Goal: Browse casually

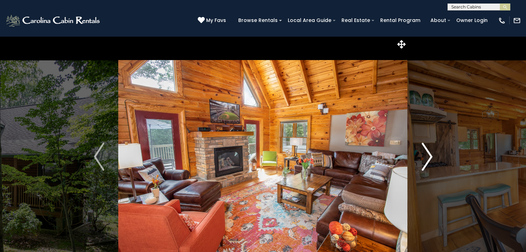
click at [431, 157] on img "Next" at bounding box center [427, 157] width 10 height 28
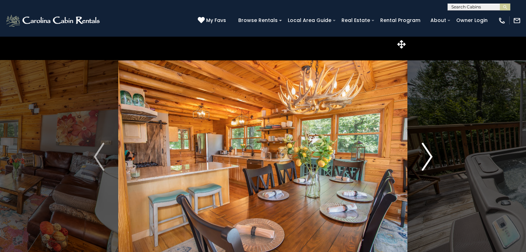
click at [426, 157] on img "Next" at bounding box center [427, 157] width 10 height 28
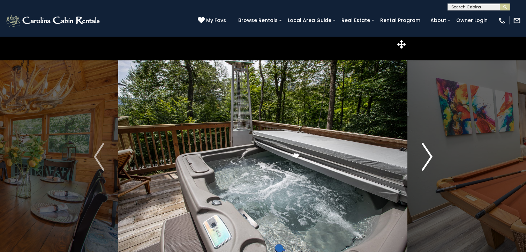
click at [425, 158] on img "Next" at bounding box center [427, 157] width 10 height 28
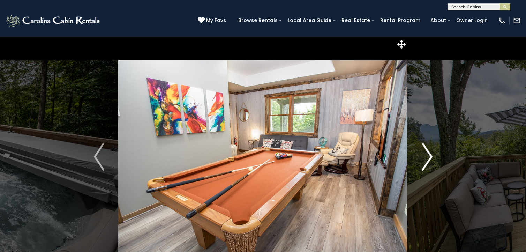
click at [425, 152] on img "Next" at bounding box center [427, 157] width 10 height 28
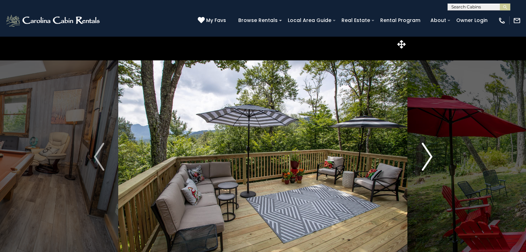
click at [427, 159] on img "Next" at bounding box center [427, 157] width 10 height 28
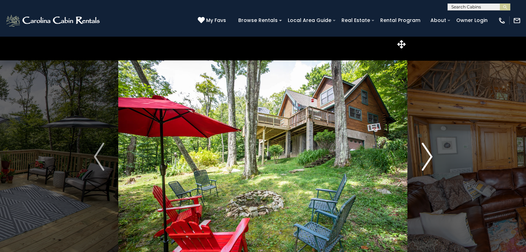
click at [428, 158] on img "Next" at bounding box center [427, 157] width 10 height 28
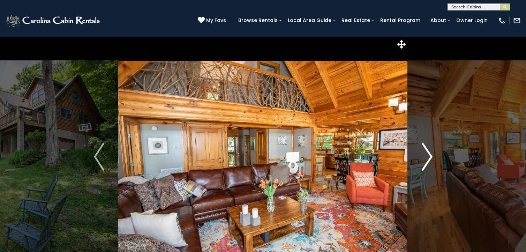
click at [426, 158] on img "Next" at bounding box center [427, 157] width 10 height 28
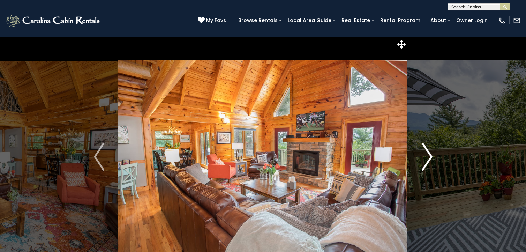
click at [426, 154] on img "Next" at bounding box center [427, 157] width 10 height 28
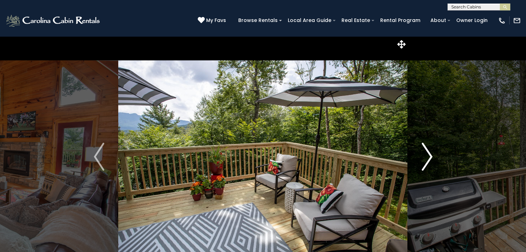
click at [424, 159] on img "Next" at bounding box center [427, 157] width 10 height 28
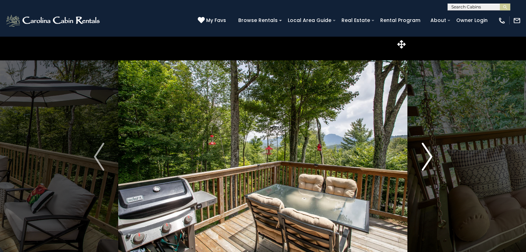
click at [428, 152] on img "Next" at bounding box center [427, 157] width 10 height 28
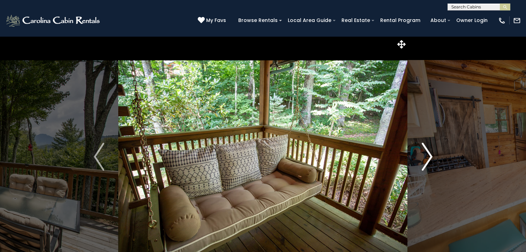
click at [426, 156] on img "Next" at bounding box center [427, 157] width 10 height 28
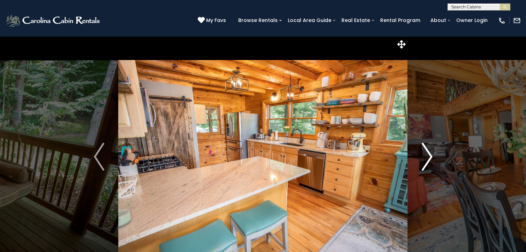
click at [427, 155] on img "Next" at bounding box center [427, 157] width 10 height 28
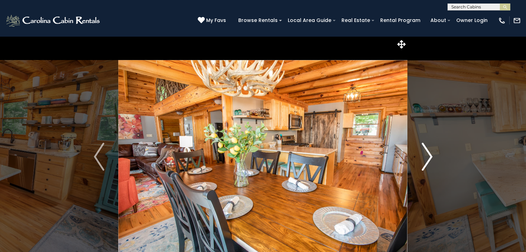
click at [427, 158] on img "Next" at bounding box center [427, 157] width 10 height 28
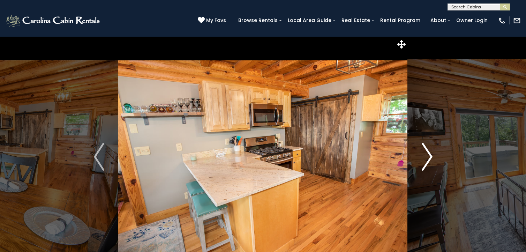
click at [425, 160] on img "Next" at bounding box center [427, 157] width 10 height 28
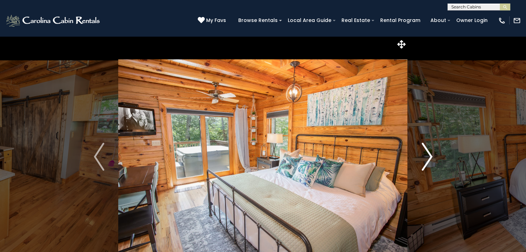
click at [428, 159] on img "Next" at bounding box center [427, 157] width 10 height 28
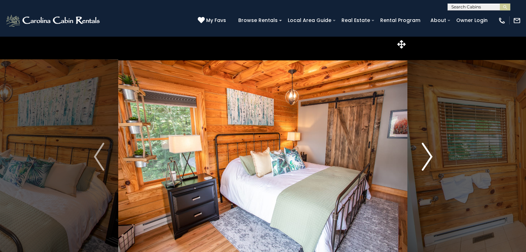
click at [427, 157] on img "Next" at bounding box center [427, 157] width 10 height 28
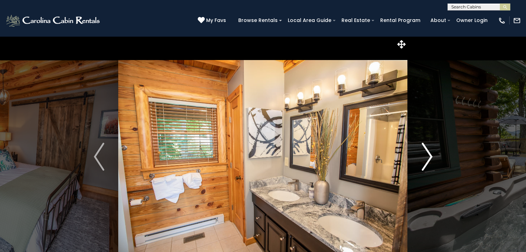
click at [426, 160] on img "Next" at bounding box center [427, 157] width 10 height 28
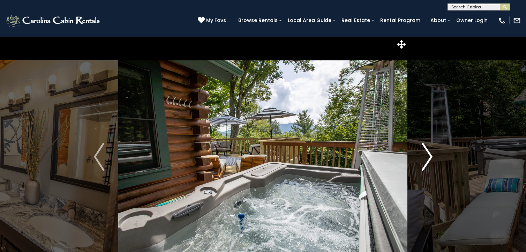
click at [426, 156] on img "Next" at bounding box center [427, 157] width 10 height 28
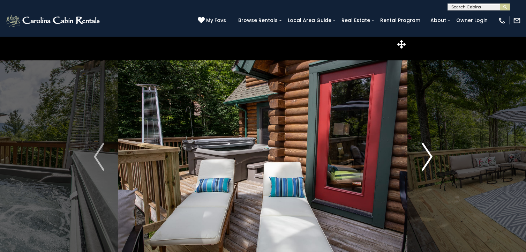
click at [426, 157] on img "Next" at bounding box center [427, 157] width 10 height 28
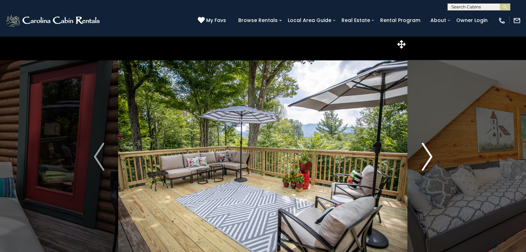
click at [427, 156] on img "Next" at bounding box center [427, 157] width 10 height 28
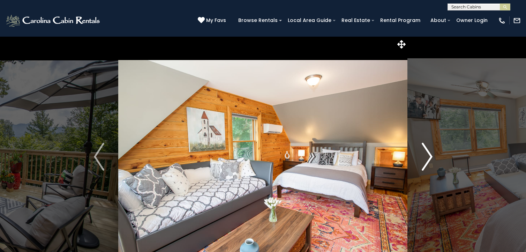
click at [426, 160] on img "Next" at bounding box center [427, 157] width 10 height 28
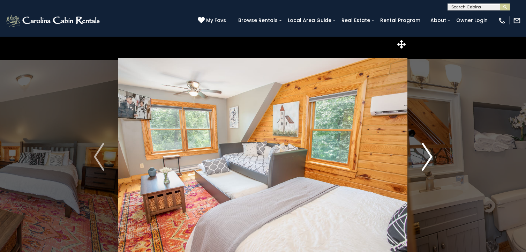
click at [428, 158] on img "Next" at bounding box center [427, 157] width 10 height 28
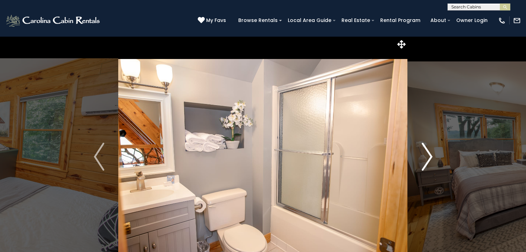
click at [426, 161] on img "Next" at bounding box center [427, 157] width 10 height 28
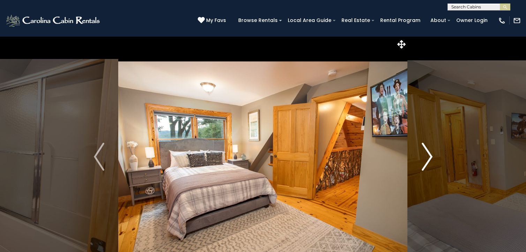
click at [430, 156] on img "Next" at bounding box center [427, 157] width 10 height 28
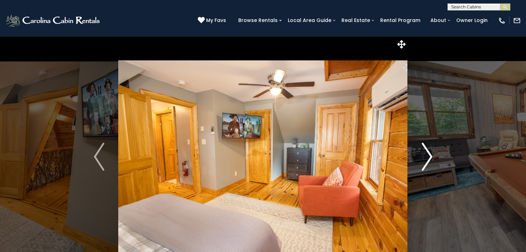
click at [428, 157] on img "Next" at bounding box center [427, 157] width 10 height 28
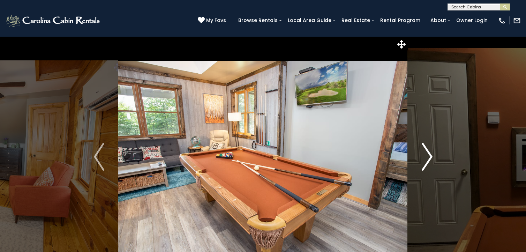
click at [427, 153] on img "Next" at bounding box center [427, 157] width 10 height 28
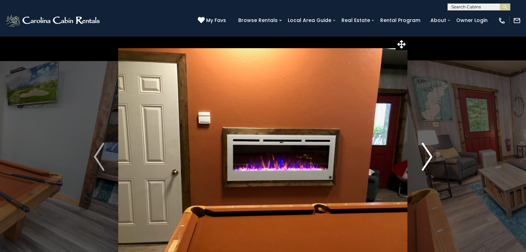
click at [428, 158] on img "Next" at bounding box center [427, 157] width 10 height 28
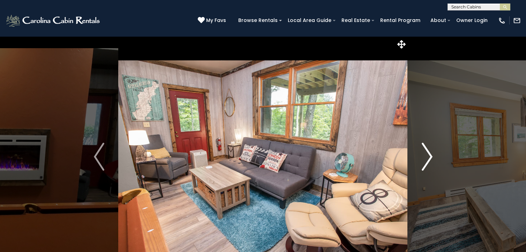
click at [426, 158] on img "Next" at bounding box center [427, 157] width 10 height 28
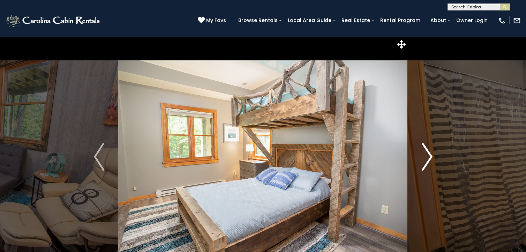
click at [426, 161] on img "Next" at bounding box center [427, 157] width 10 height 28
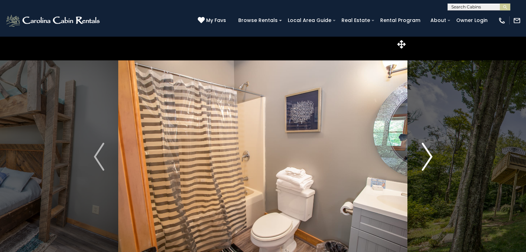
click at [425, 161] on img "Next" at bounding box center [427, 157] width 10 height 28
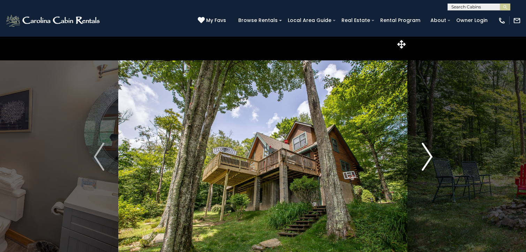
click at [427, 161] on img "Next" at bounding box center [427, 157] width 10 height 28
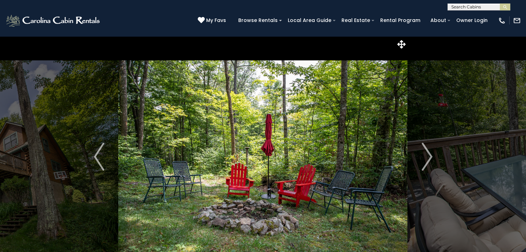
click at [426, 156] on img "Next" at bounding box center [427, 157] width 10 height 28
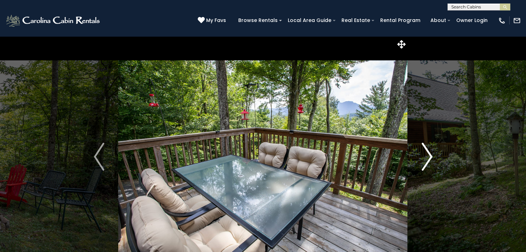
click at [424, 162] on img "Next" at bounding box center [427, 157] width 10 height 28
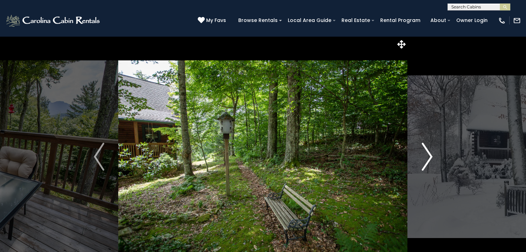
click at [426, 157] on img "Next" at bounding box center [427, 157] width 10 height 28
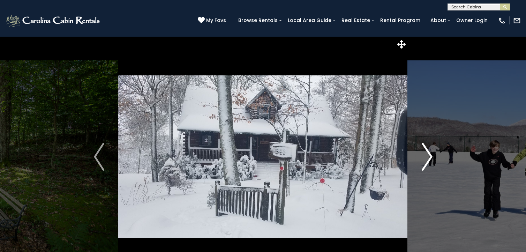
click at [426, 159] on img "Next" at bounding box center [427, 157] width 10 height 28
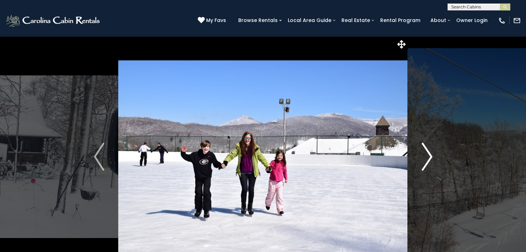
click at [425, 162] on img "Next" at bounding box center [427, 157] width 10 height 28
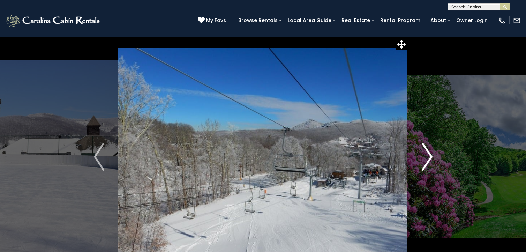
click at [427, 158] on img "Next" at bounding box center [427, 157] width 10 height 28
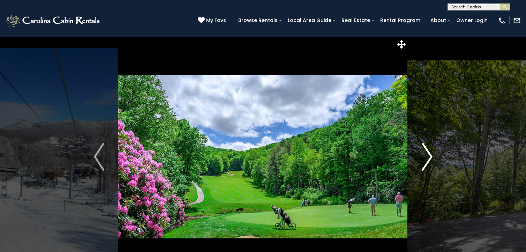
click at [427, 158] on img "Next" at bounding box center [427, 157] width 10 height 28
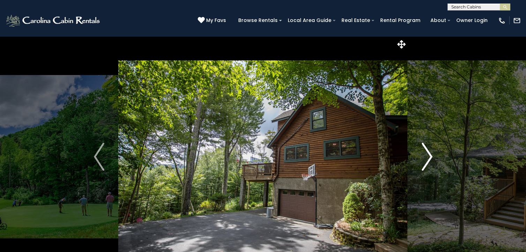
click at [430, 158] on img "Next" at bounding box center [427, 157] width 10 height 28
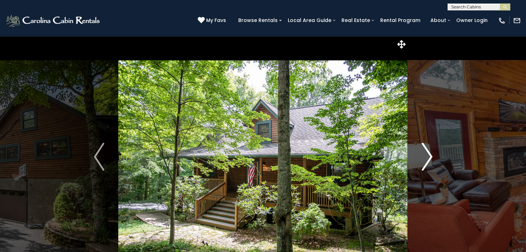
click at [428, 155] on img "Next" at bounding box center [427, 157] width 10 height 28
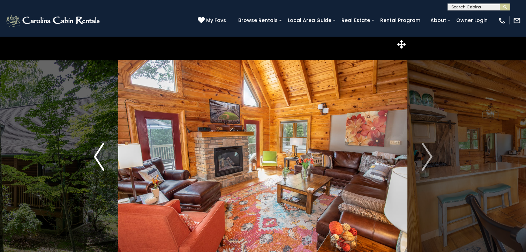
click at [98, 156] on img "Previous" at bounding box center [99, 157] width 10 height 28
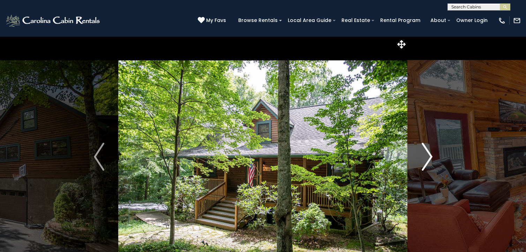
click at [427, 154] on img "Next" at bounding box center [427, 157] width 10 height 28
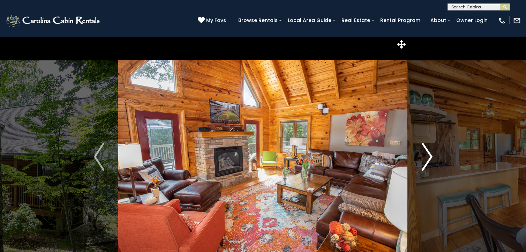
click at [426, 153] on img "Next" at bounding box center [427, 157] width 10 height 28
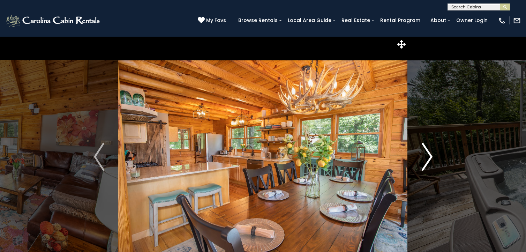
click at [426, 159] on img "Next" at bounding box center [427, 157] width 10 height 28
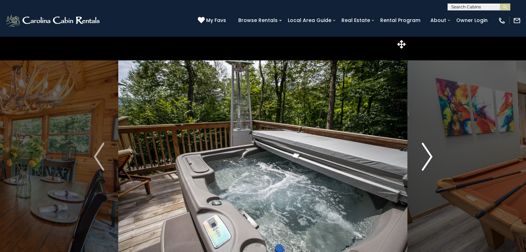
click at [431, 158] on img "Next" at bounding box center [427, 157] width 10 height 28
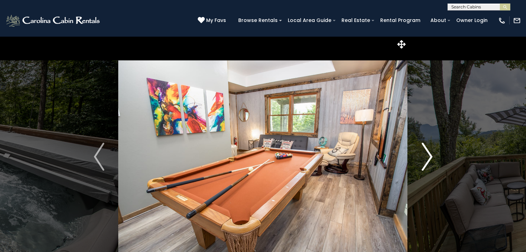
click at [426, 156] on img "Next" at bounding box center [427, 157] width 10 height 28
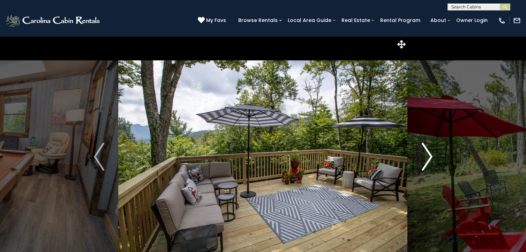
click at [428, 155] on img "Next" at bounding box center [427, 157] width 10 height 28
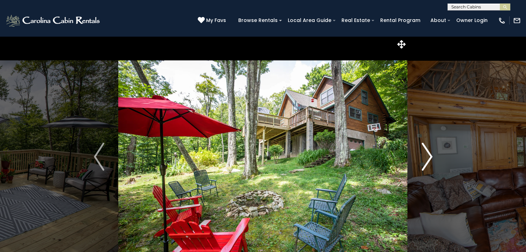
click at [430, 161] on img "Next" at bounding box center [427, 157] width 10 height 28
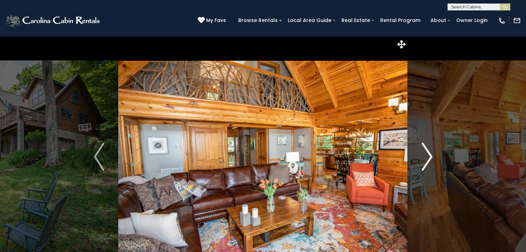
click at [429, 154] on img "Next" at bounding box center [427, 157] width 10 height 28
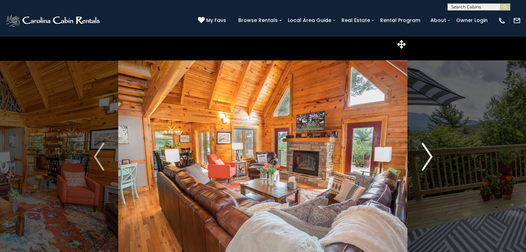
click at [425, 158] on img "Next" at bounding box center [427, 157] width 10 height 28
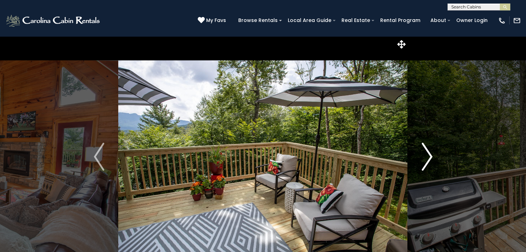
click at [424, 158] on img "Next" at bounding box center [427, 157] width 10 height 28
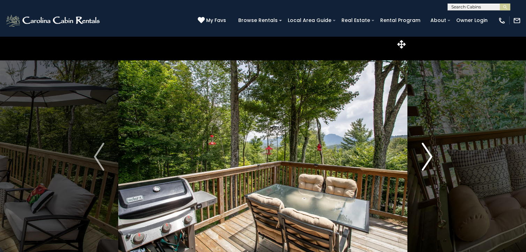
click at [430, 155] on img "Next" at bounding box center [427, 157] width 10 height 28
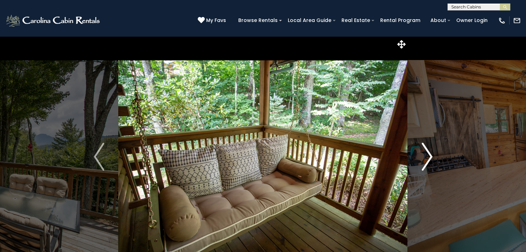
click at [428, 153] on img "Next" at bounding box center [427, 157] width 10 height 28
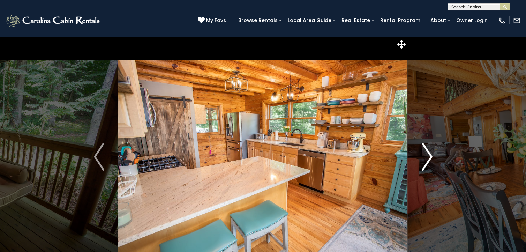
click at [428, 158] on img "Next" at bounding box center [427, 157] width 10 height 28
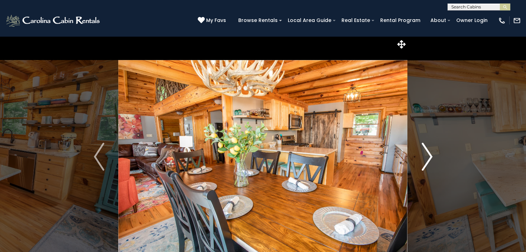
click at [429, 155] on img "Next" at bounding box center [427, 157] width 10 height 28
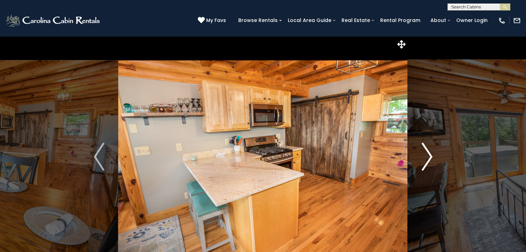
click at [426, 160] on img "Next" at bounding box center [427, 157] width 10 height 28
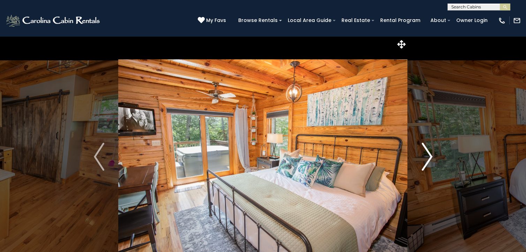
click at [427, 155] on img "Next" at bounding box center [427, 157] width 10 height 28
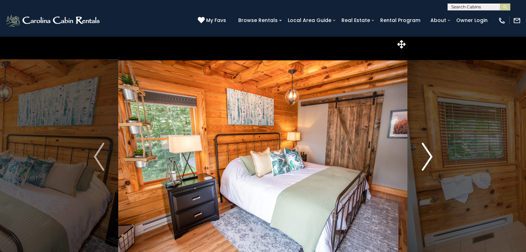
click at [426, 152] on img "Next" at bounding box center [427, 157] width 10 height 28
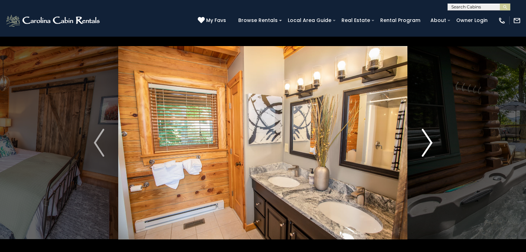
scroll to position [14, 0]
click at [428, 143] on img "Next" at bounding box center [427, 143] width 10 height 28
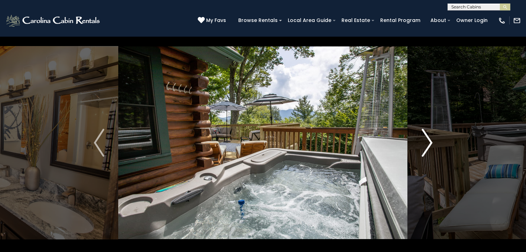
click at [425, 143] on img "Next" at bounding box center [427, 143] width 10 height 28
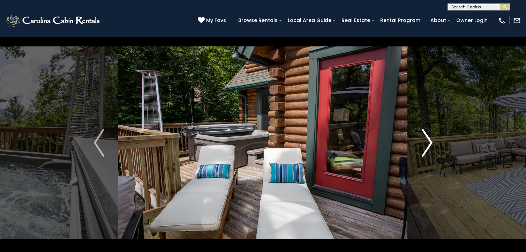
click at [424, 144] on img "Next" at bounding box center [427, 143] width 10 height 28
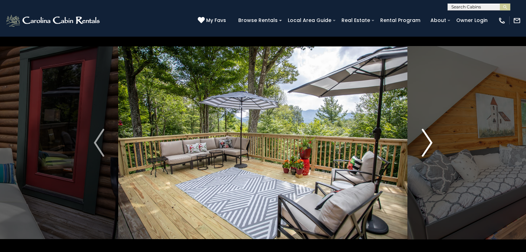
click at [429, 141] on img "Next" at bounding box center [427, 143] width 10 height 28
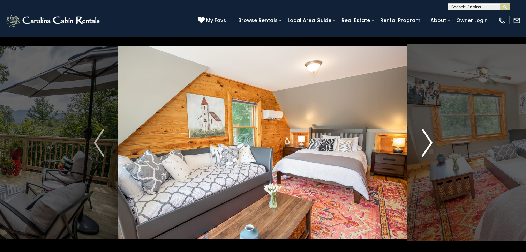
click at [430, 144] on img "Next" at bounding box center [427, 143] width 10 height 28
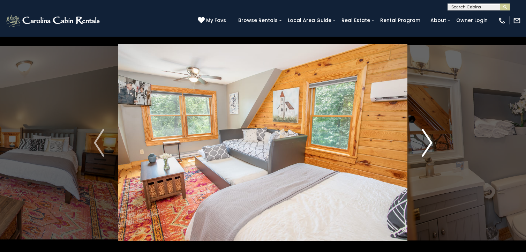
click at [426, 144] on img "Next" at bounding box center [427, 143] width 10 height 28
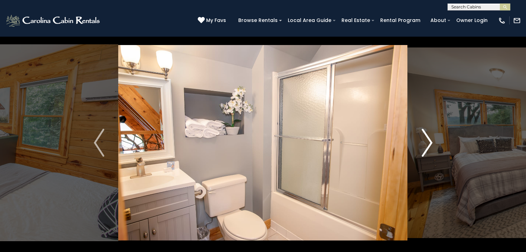
click at [427, 144] on img "Next" at bounding box center [427, 143] width 10 height 28
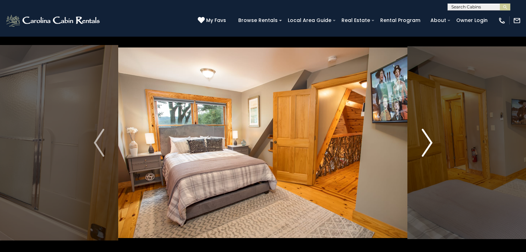
click at [430, 144] on img "Next" at bounding box center [427, 143] width 10 height 28
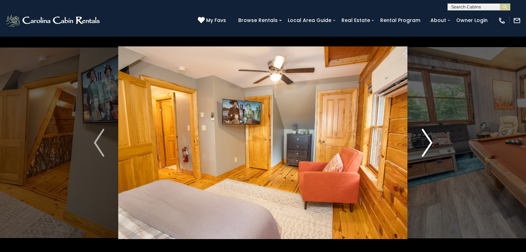
click at [427, 143] on img "Next" at bounding box center [427, 143] width 10 height 28
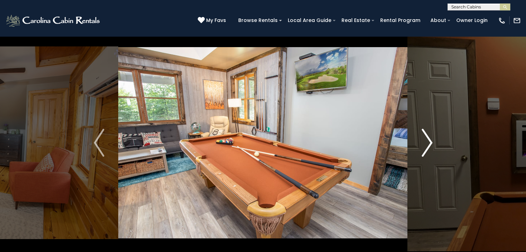
click at [424, 144] on img "Next" at bounding box center [427, 143] width 10 height 28
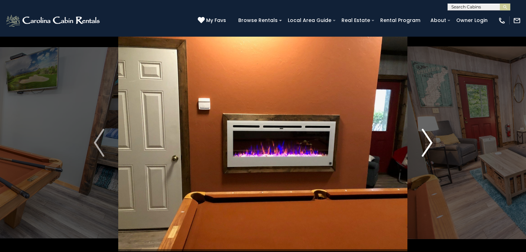
click at [426, 146] on img "Next" at bounding box center [427, 143] width 10 height 28
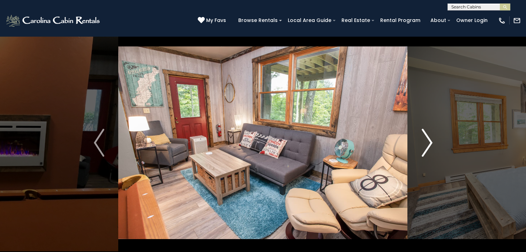
click at [429, 142] on img "Next" at bounding box center [427, 143] width 10 height 28
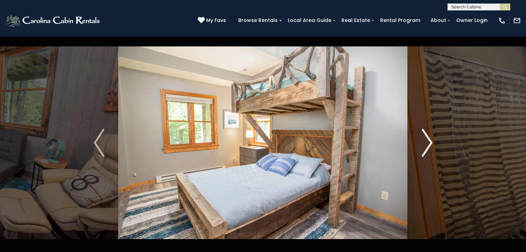
click at [433, 142] on button "Next" at bounding box center [427, 142] width 39 height 241
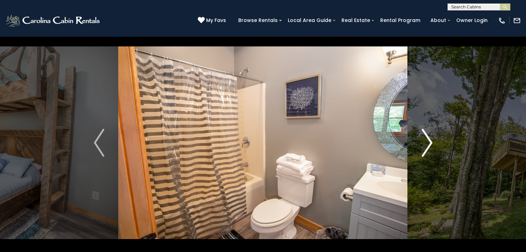
click at [425, 144] on img "Next" at bounding box center [427, 143] width 10 height 28
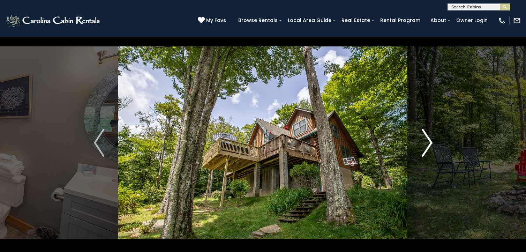
click at [427, 147] on img "Next" at bounding box center [427, 143] width 10 height 28
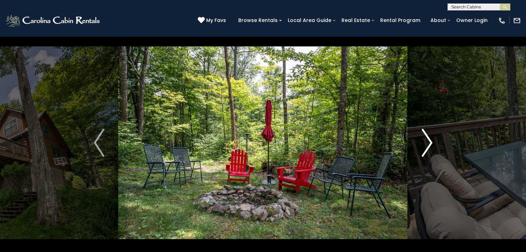
click at [430, 145] on img "Next" at bounding box center [427, 143] width 10 height 28
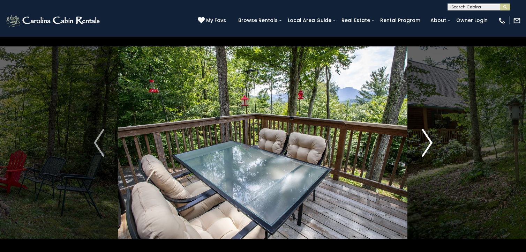
click at [428, 146] on img "Next" at bounding box center [427, 143] width 10 height 28
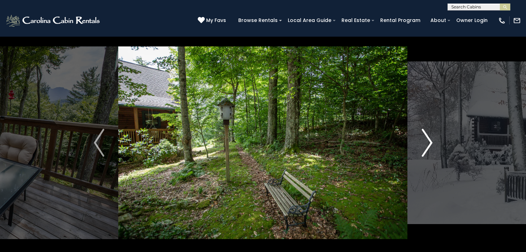
click at [431, 140] on img "Next" at bounding box center [427, 143] width 10 height 28
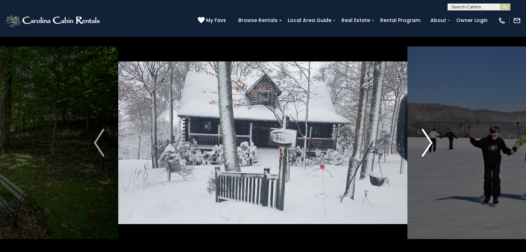
click at [432, 144] on img "Next" at bounding box center [427, 143] width 10 height 28
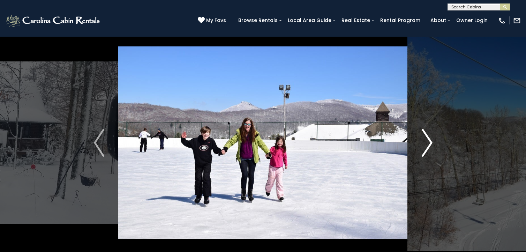
click at [432, 143] on img "Next" at bounding box center [427, 143] width 10 height 28
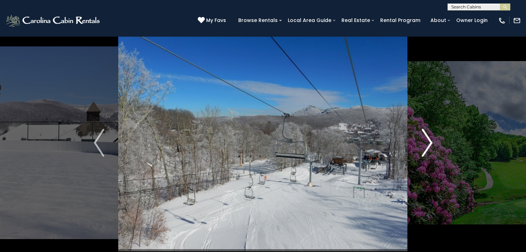
click at [426, 141] on img "Next" at bounding box center [427, 143] width 10 height 28
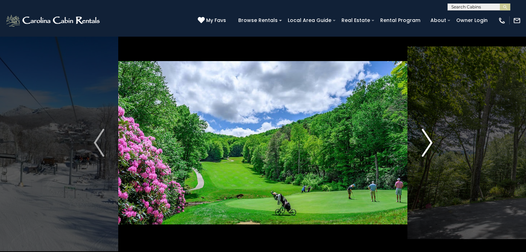
click at [427, 144] on img "Next" at bounding box center [427, 143] width 10 height 28
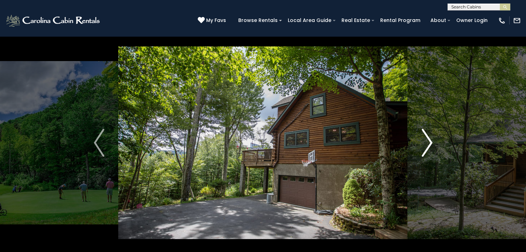
click at [426, 144] on img "Next" at bounding box center [427, 143] width 10 height 28
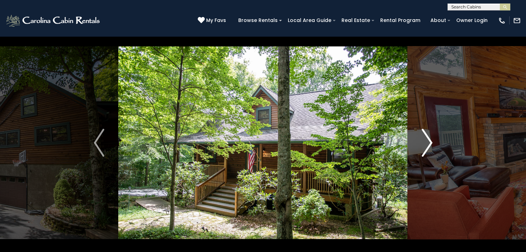
click at [426, 145] on img "Next" at bounding box center [427, 143] width 10 height 28
